Goal: Task Accomplishment & Management: Manage account settings

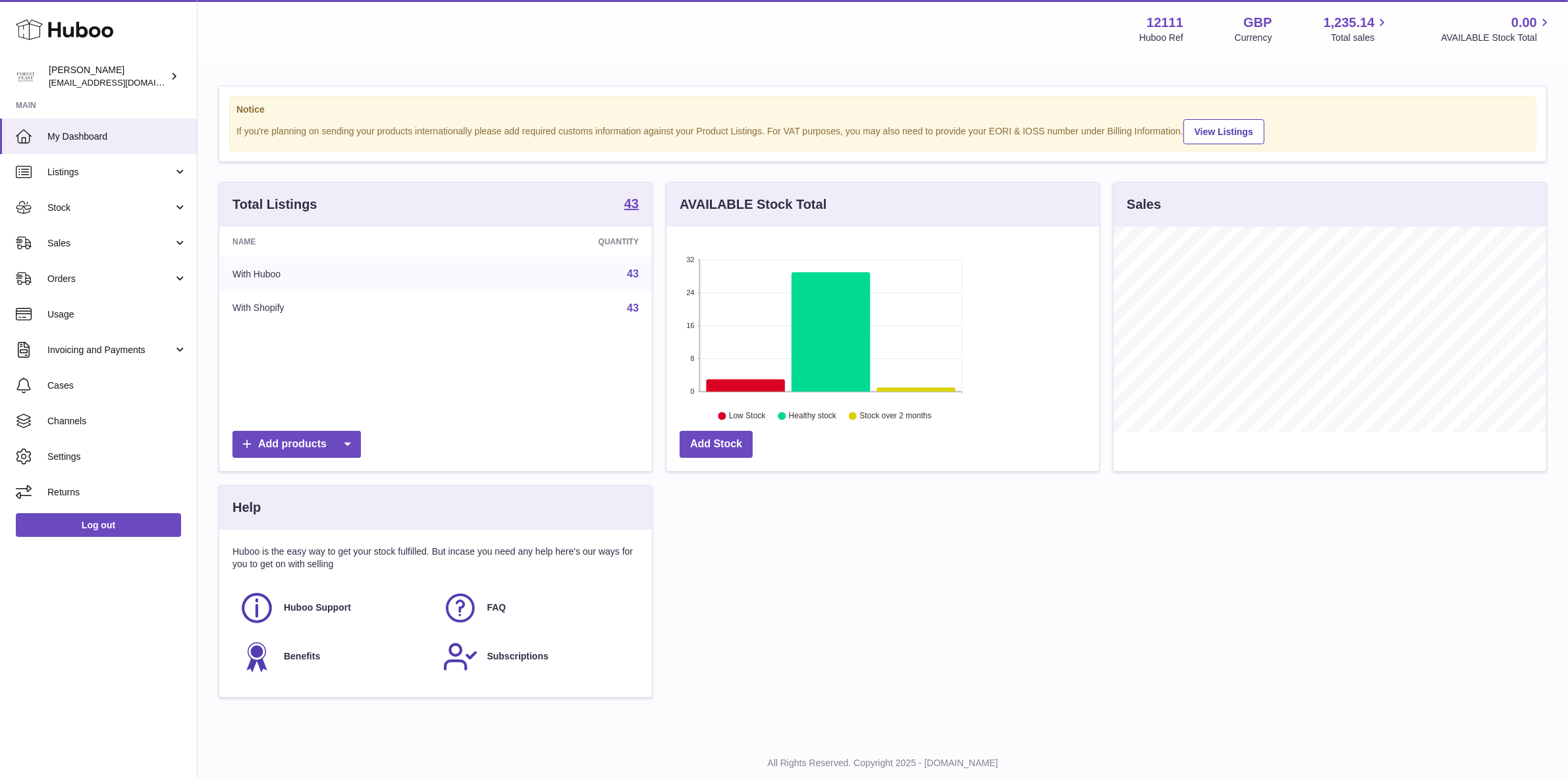
scroll to position [205, 433]
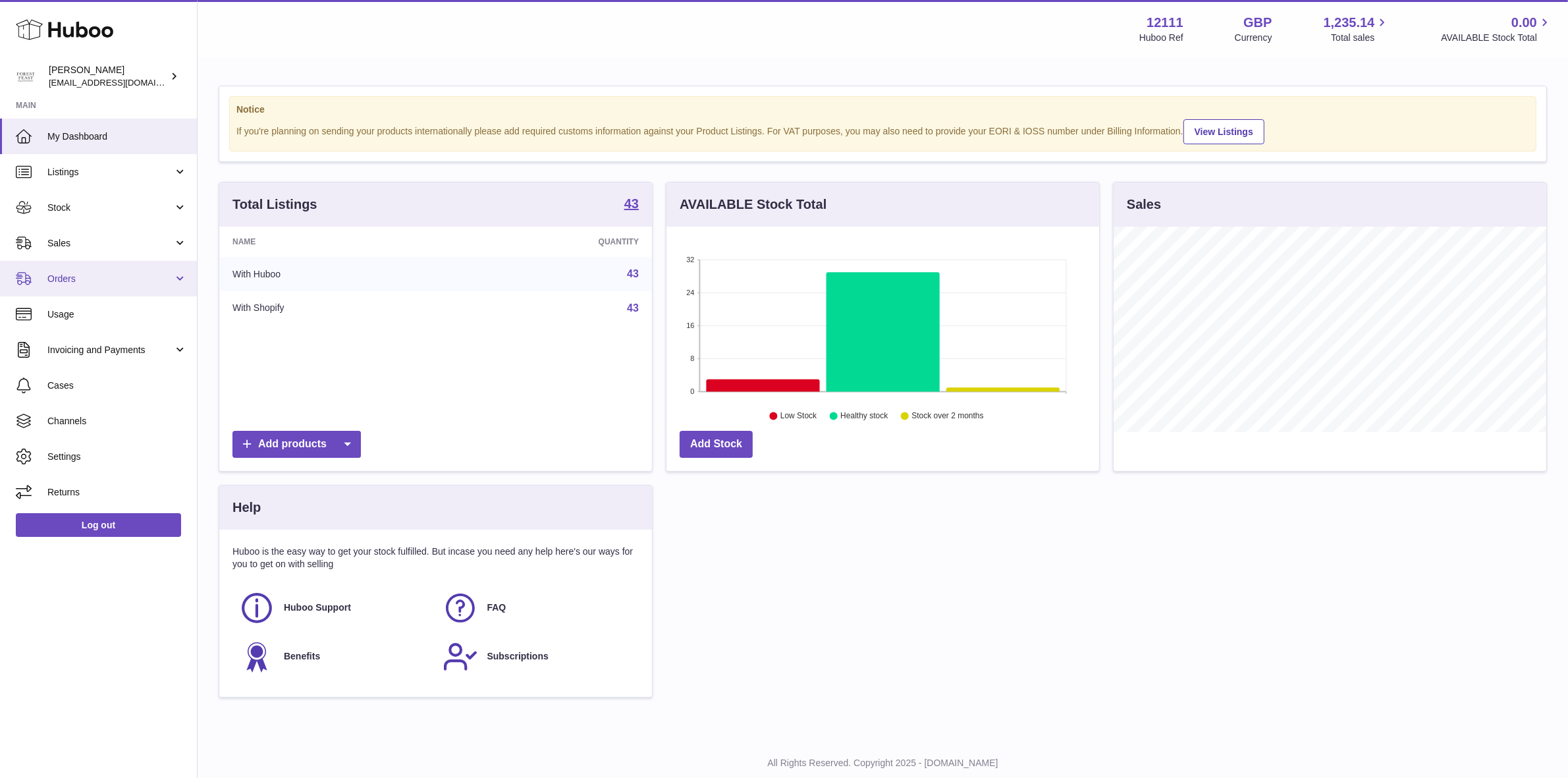
click at [103, 279] on span "Orders" at bounding box center [110, 279] width 126 height 12
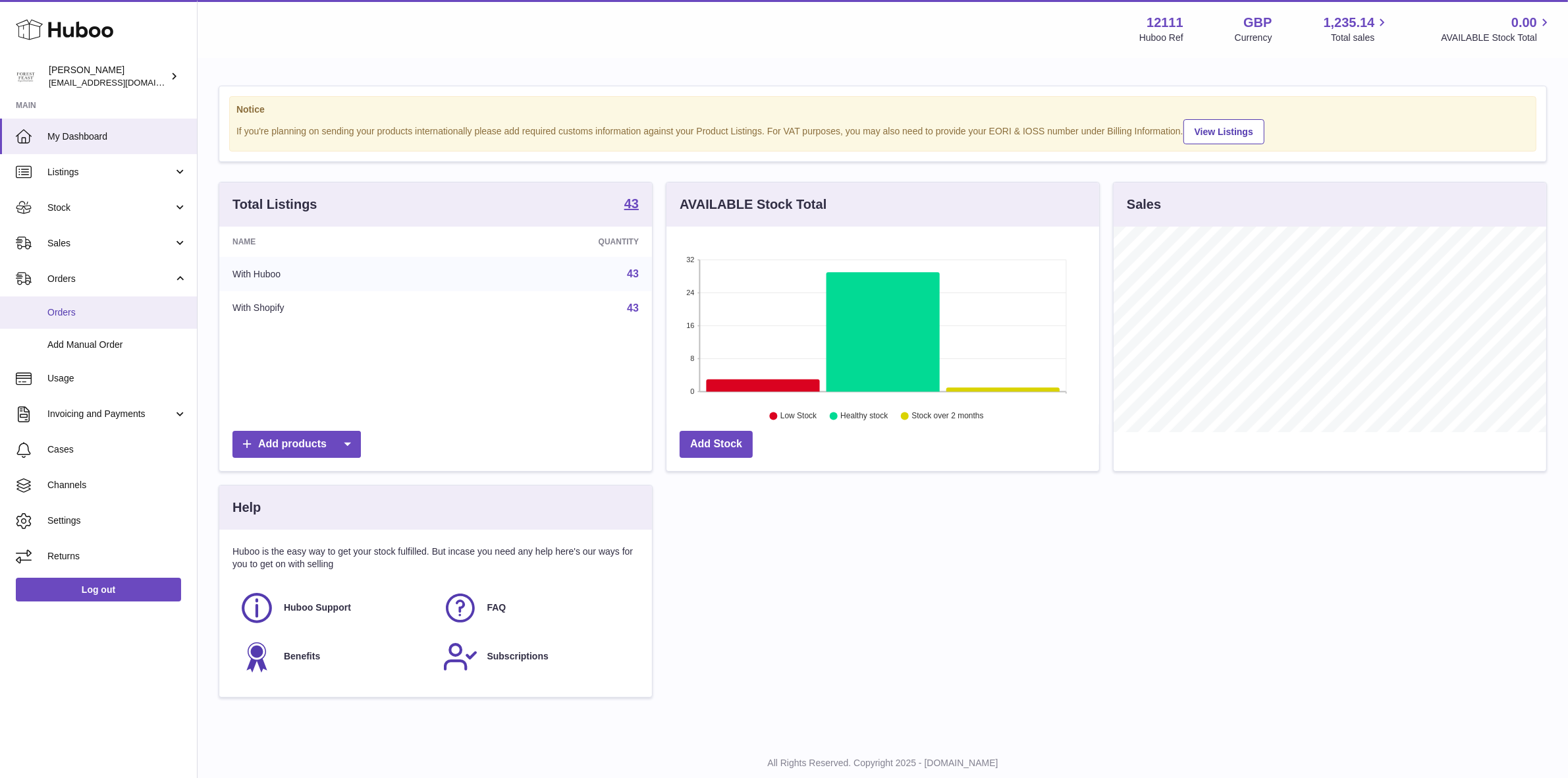
click at [90, 314] on span "Orders" at bounding box center [117, 312] width 140 height 12
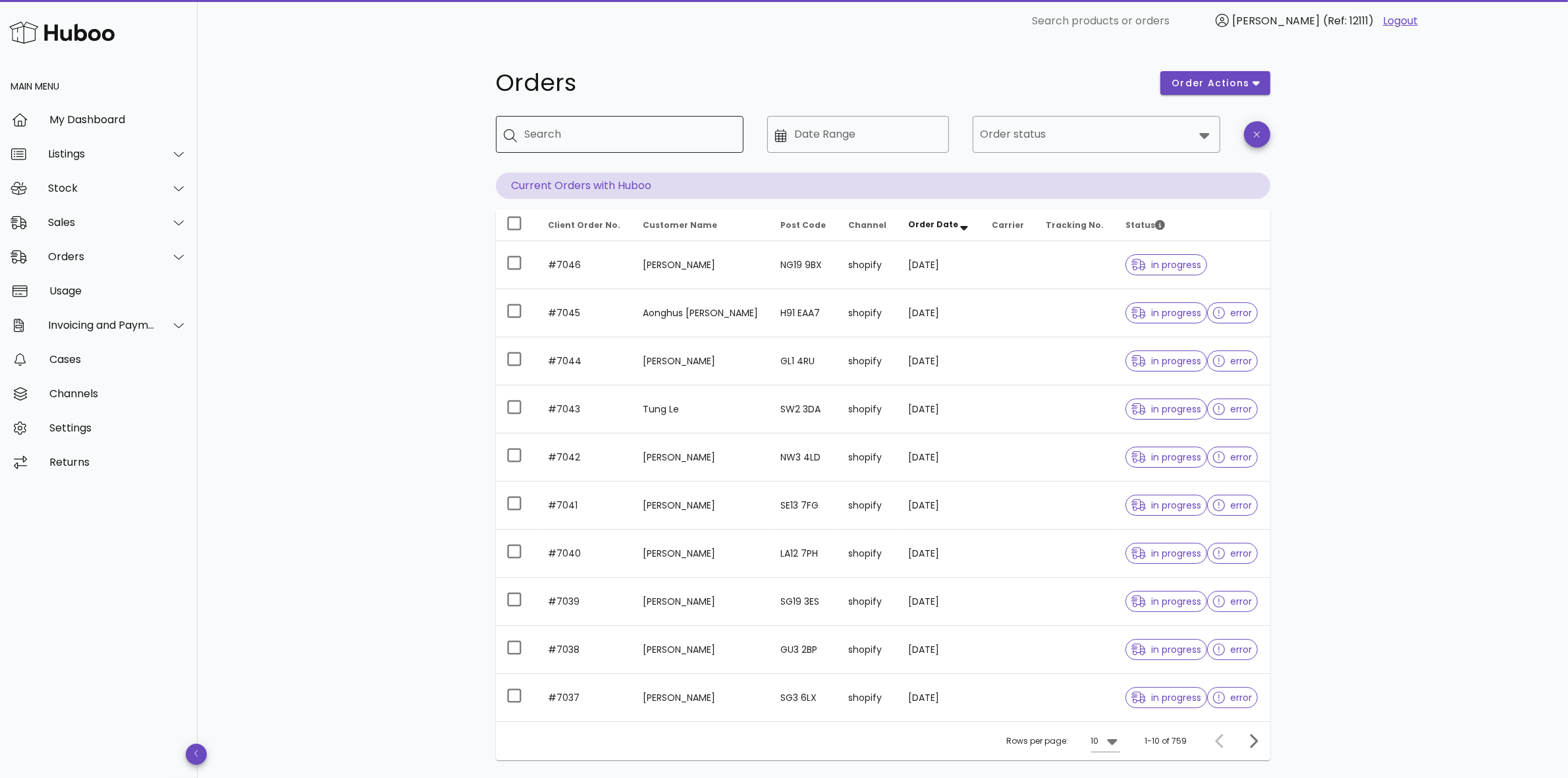
click at [561, 132] on input "Search" at bounding box center [629, 134] width 208 height 21
type input "****"
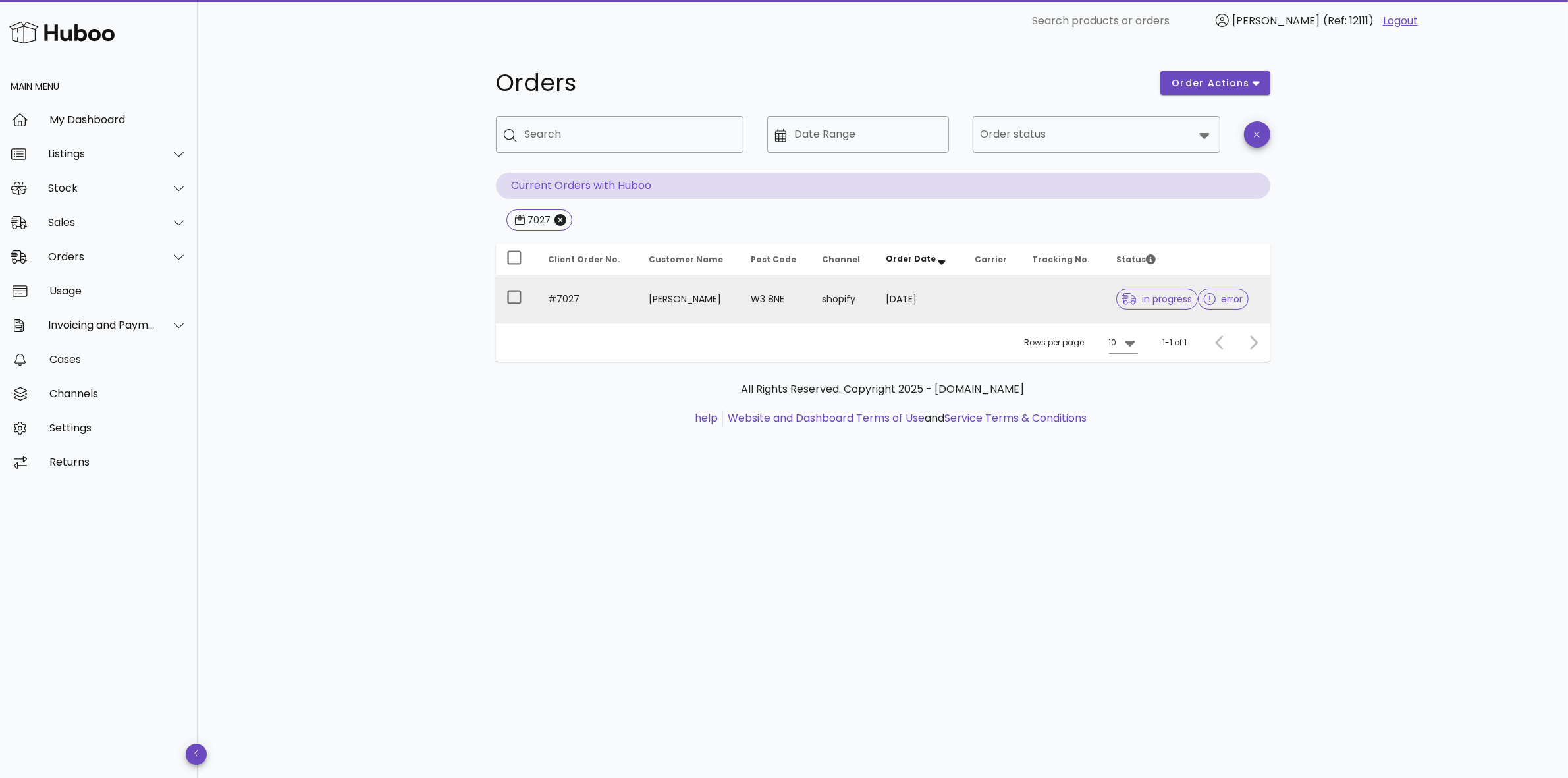
click at [782, 301] on td "W3 8NE" at bounding box center [775, 299] width 71 height 48
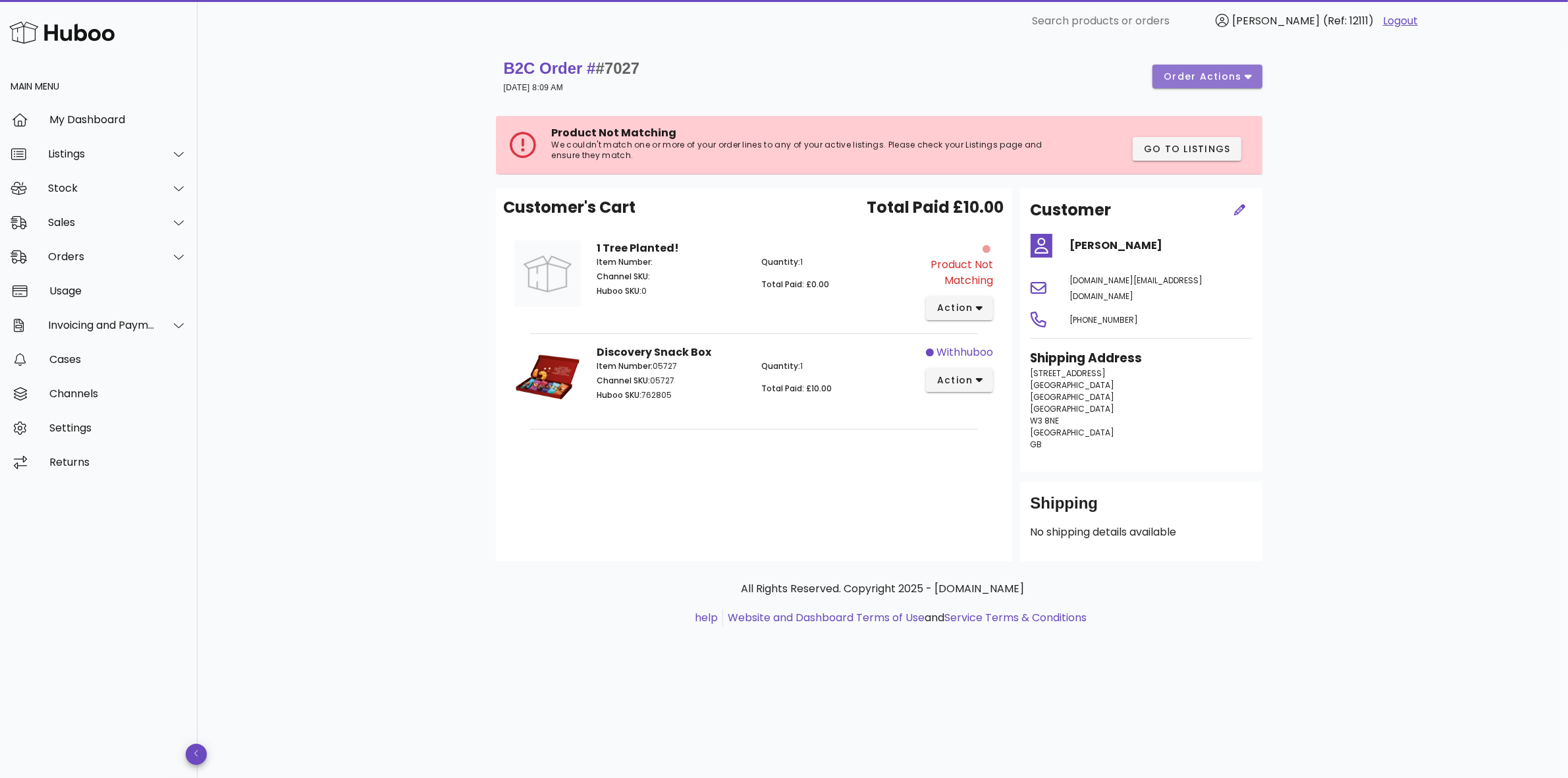
click at [1190, 80] on span "order actions" at bounding box center [1202, 76] width 79 height 14
click at [1206, 129] on div "Cancel" at bounding box center [1216, 121] width 99 height 34
